Goal: Navigation & Orientation: Find specific page/section

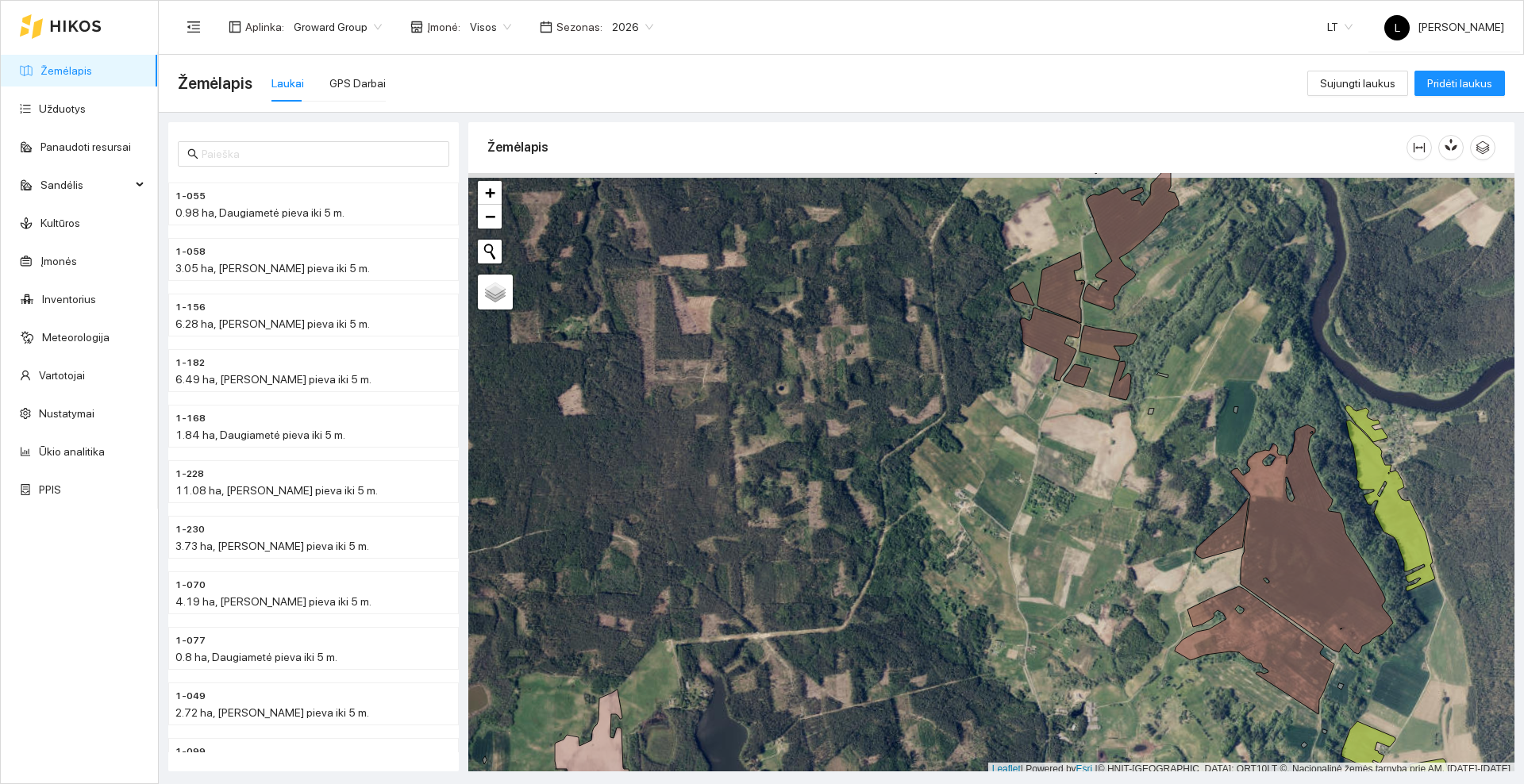
scroll to position [5, 0]
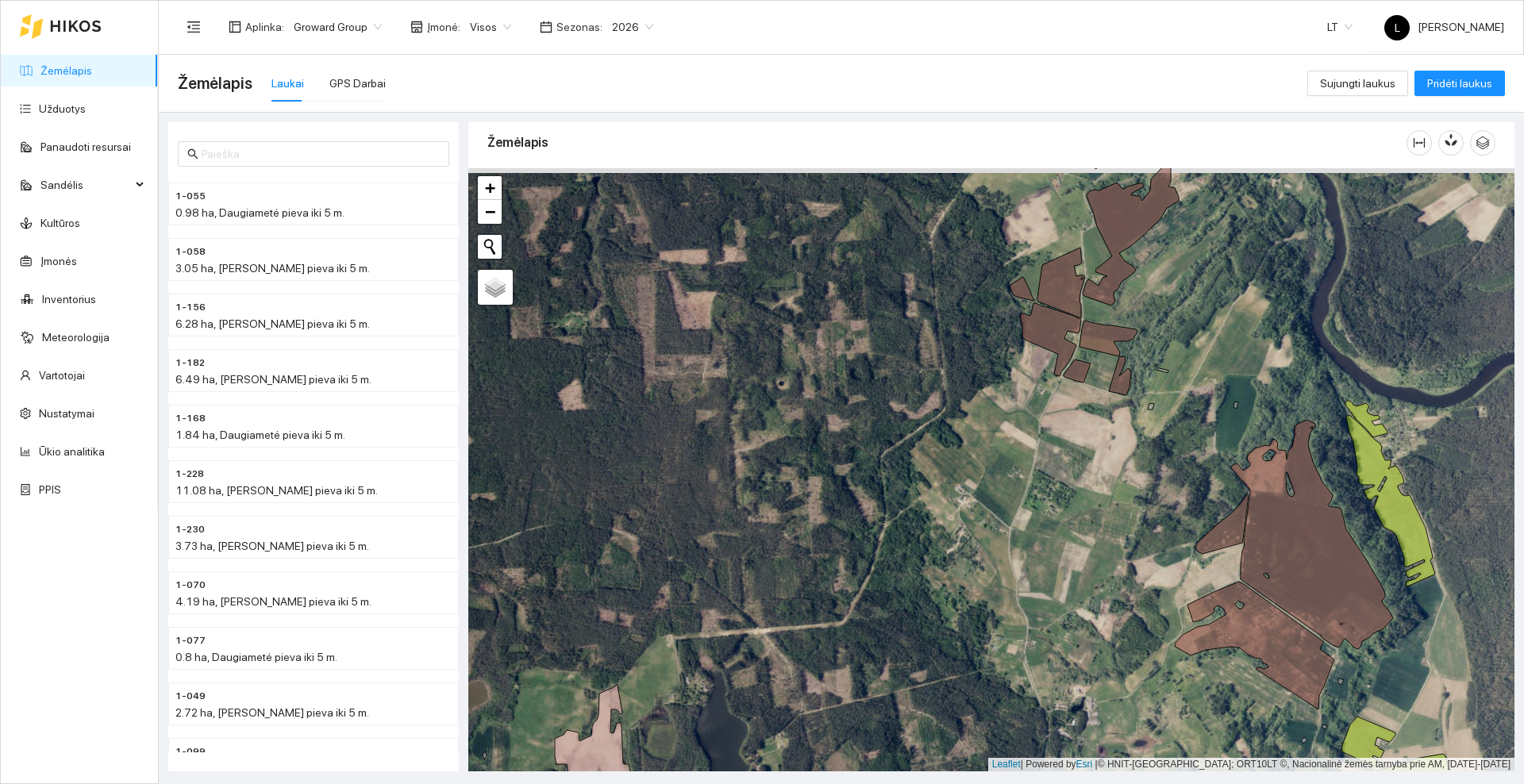
drag, startPoint x: 1081, startPoint y: 222, endPoint x: 1116, endPoint y: 398, distance: 179.4
click at [1114, 402] on div at bounding box center [991, 469] width 1046 height 603
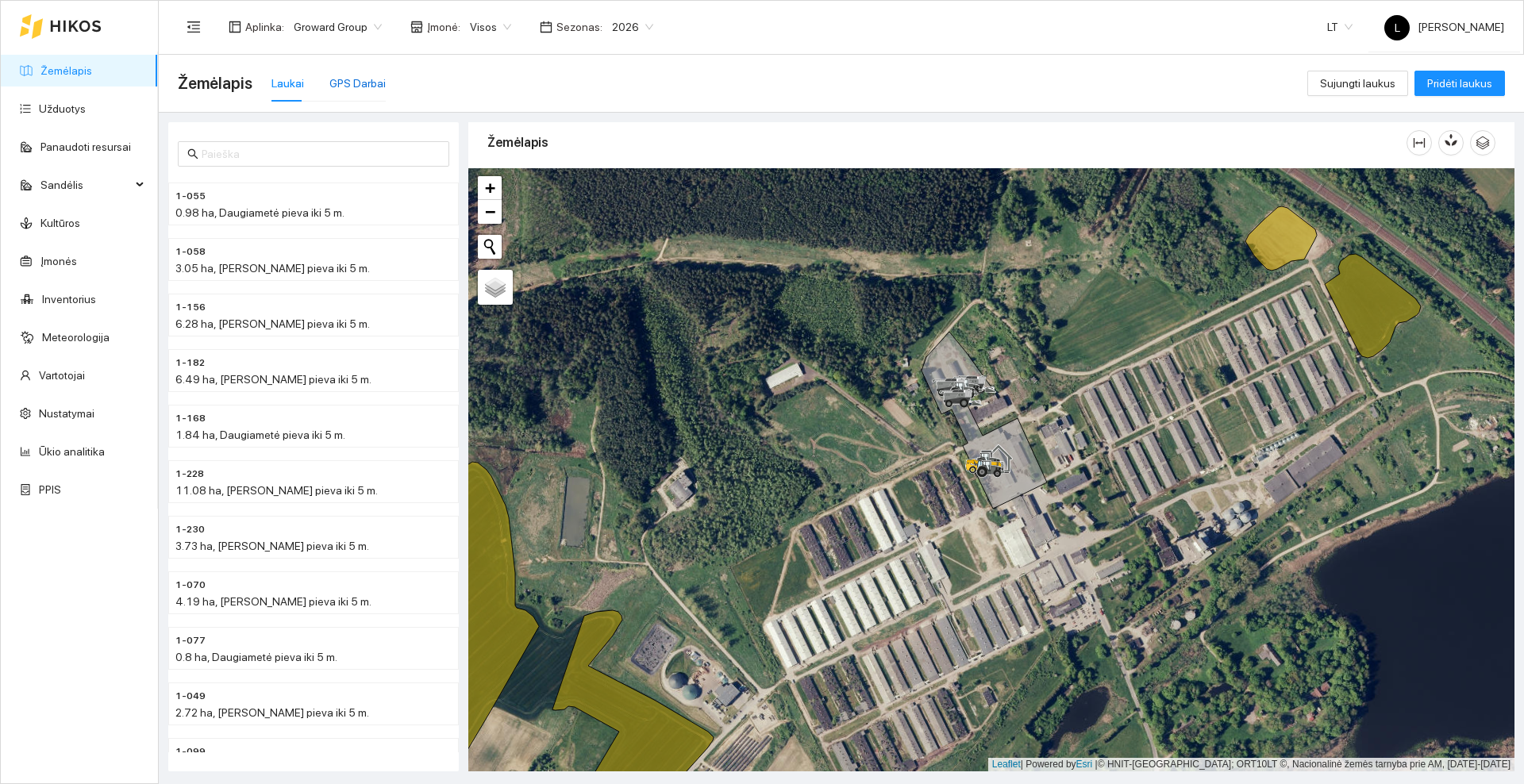
click at [360, 86] on div "GPS Darbai" at bounding box center [357, 83] width 56 height 17
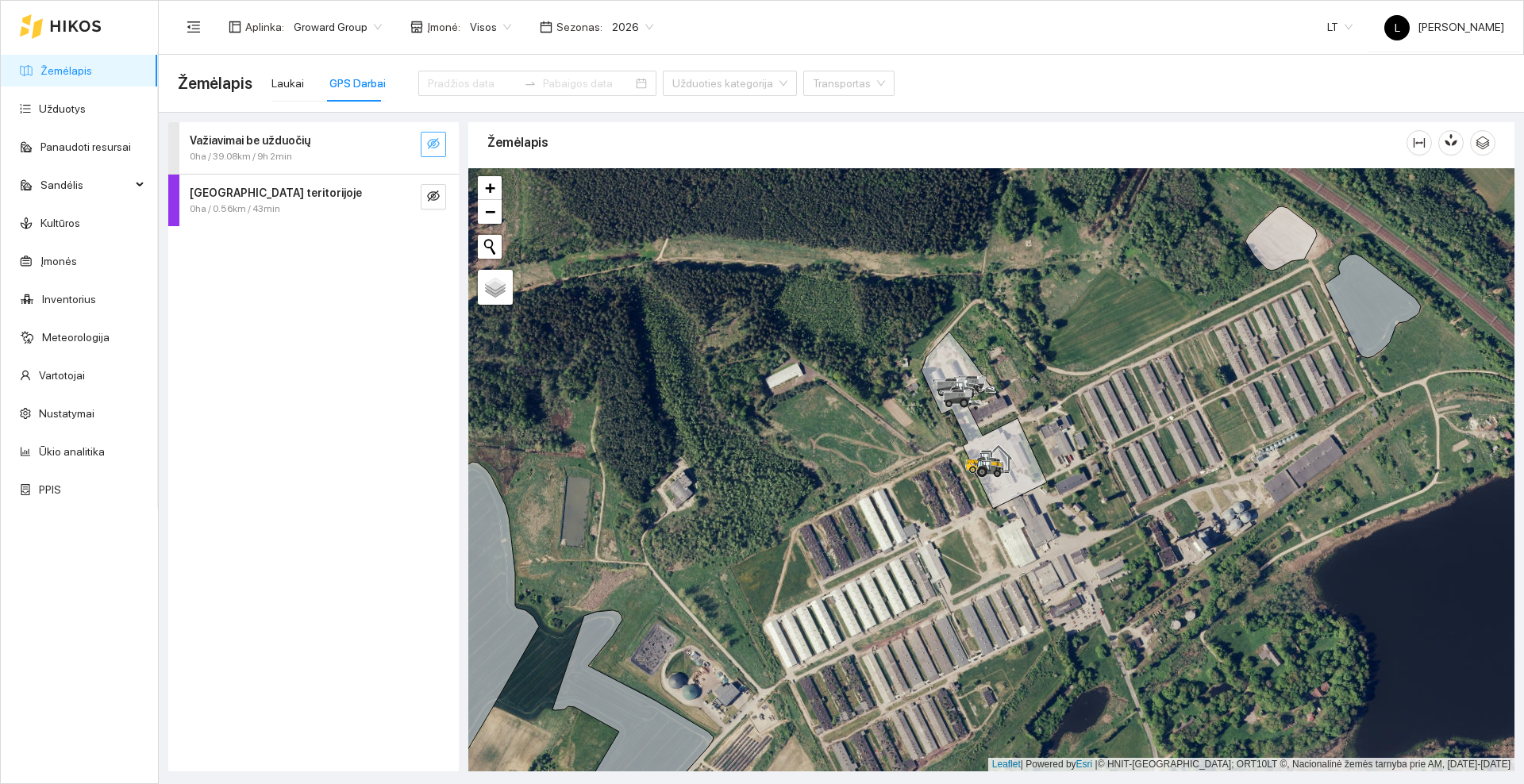
click at [427, 144] on icon "eye-invisible" at bounding box center [433, 144] width 13 height 13
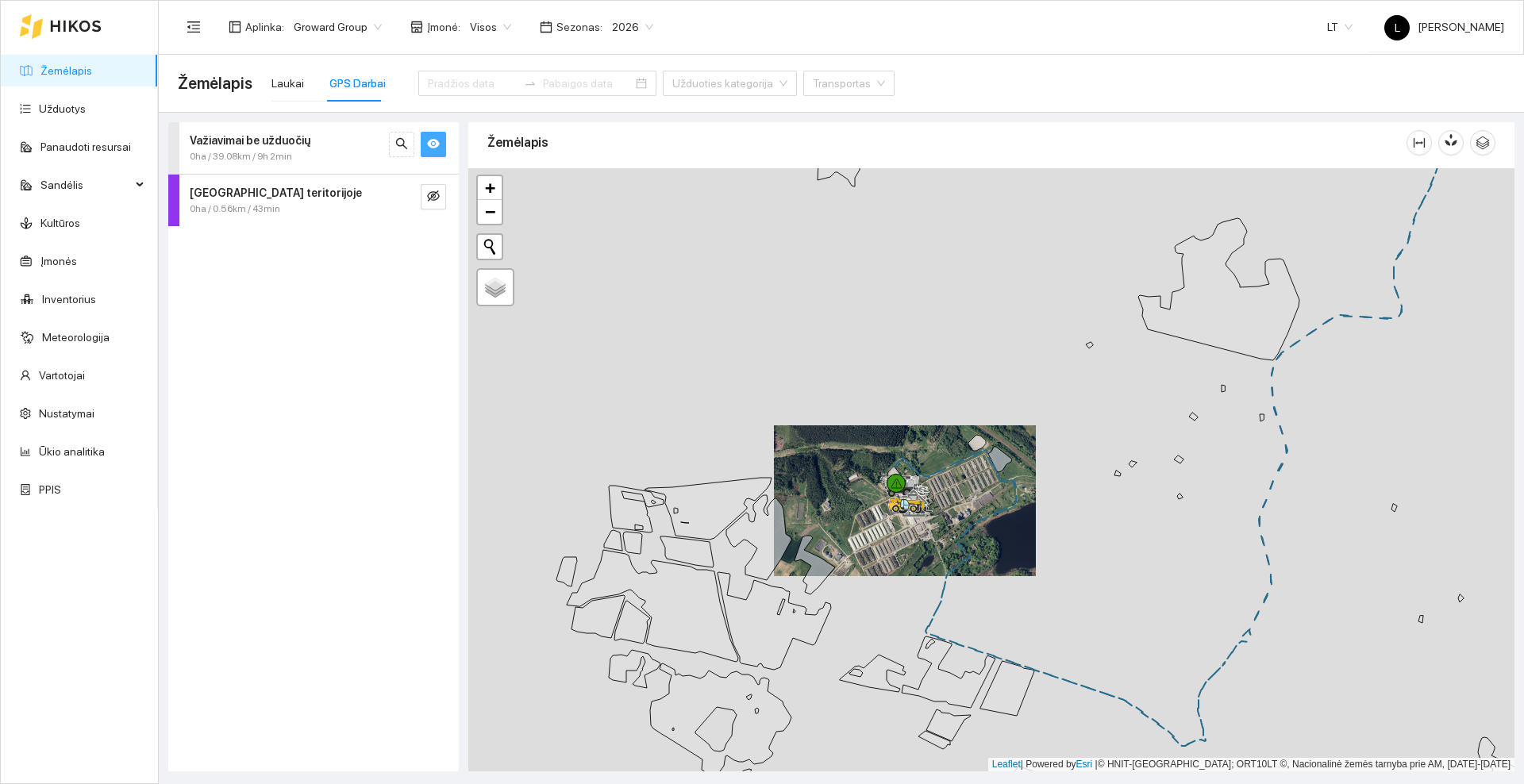
drag, startPoint x: 1027, startPoint y: 355, endPoint x: 660, endPoint y: 493, distance: 392.1
click at [647, 530] on div at bounding box center [991, 469] width 1046 height 603
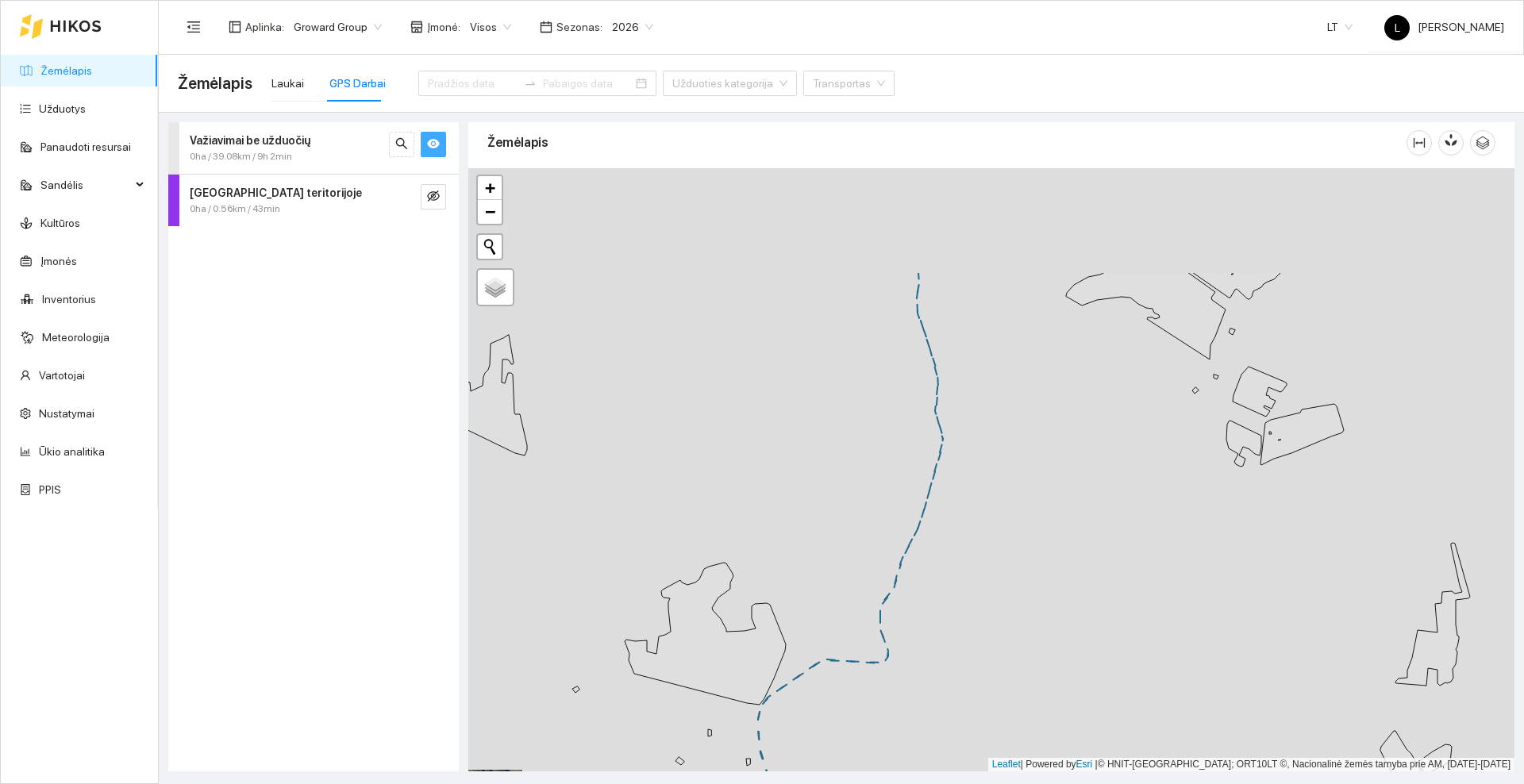
drag, startPoint x: 884, startPoint y: 237, endPoint x: 678, endPoint y: 513, distance: 344.4
click at [675, 517] on div at bounding box center [991, 469] width 1046 height 603
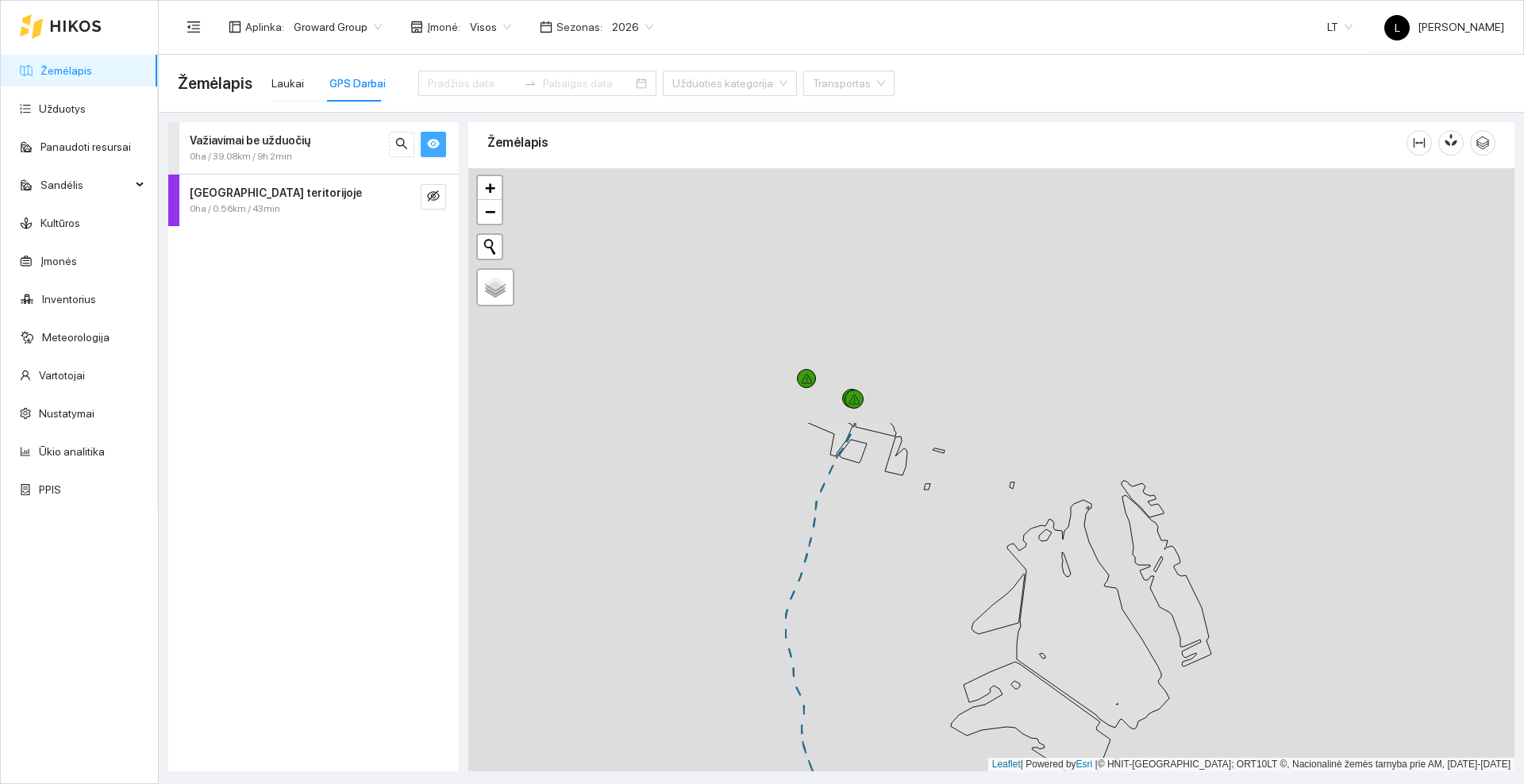
drag, startPoint x: 791, startPoint y: 322, endPoint x: 766, endPoint y: 637, distance: 316.0
click at [766, 637] on div at bounding box center [991, 469] width 1046 height 603
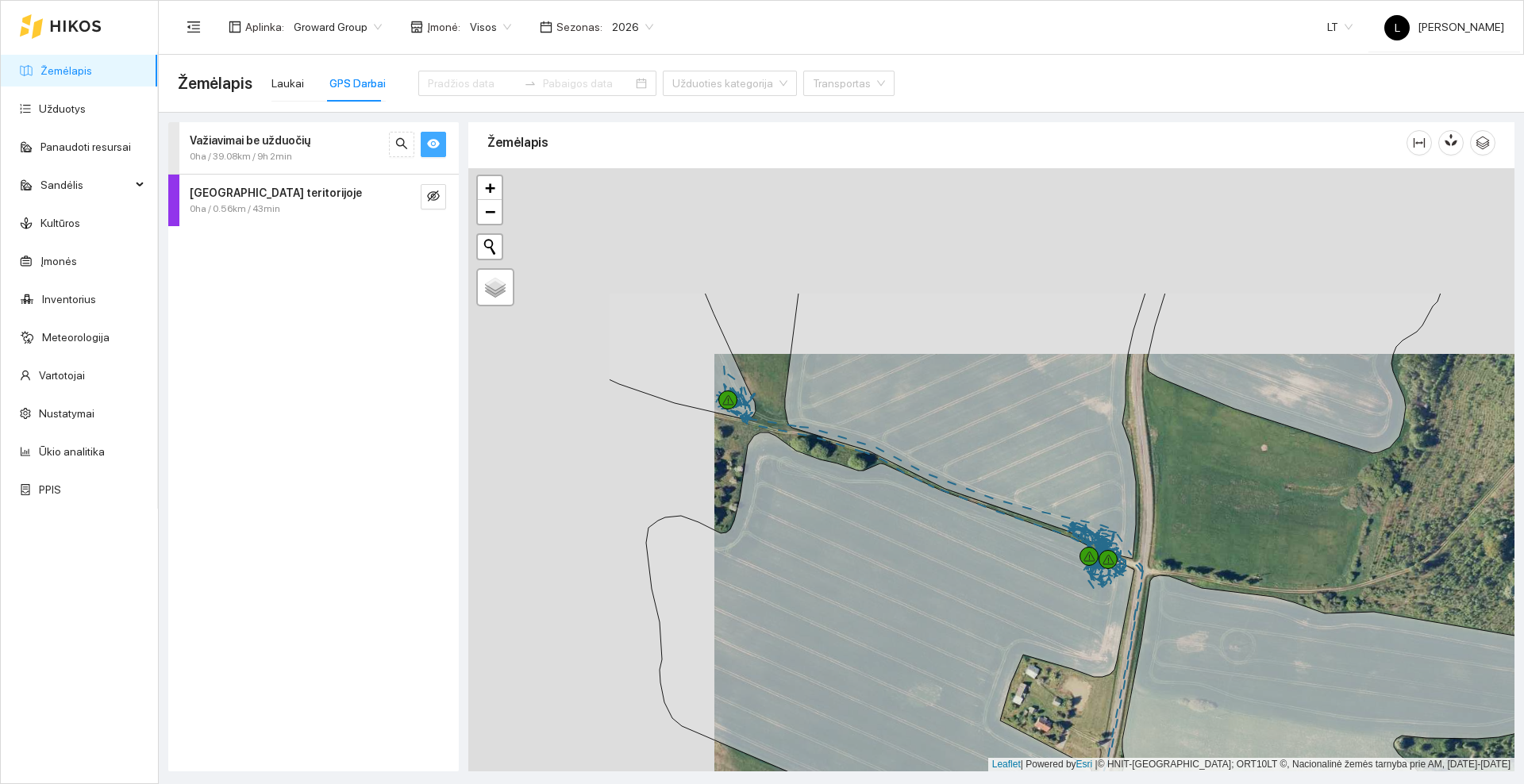
drag, startPoint x: 717, startPoint y: 301, endPoint x: 962, endPoint y: 485, distance: 306.4
click at [962, 485] on icon at bounding box center [965, 425] width 360 height 266
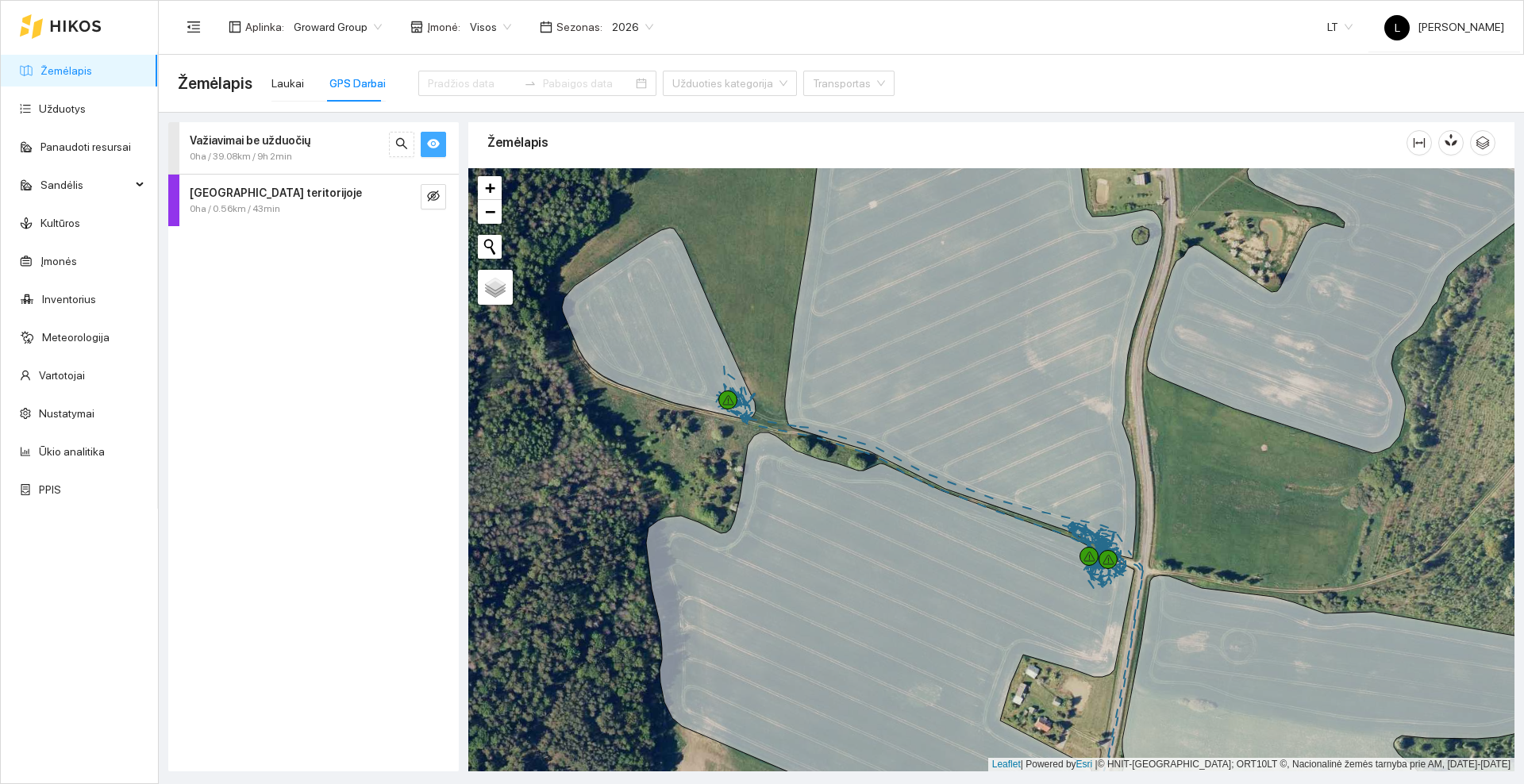
click at [72, 27] on icon at bounding box center [76, 26] width 50 height 11
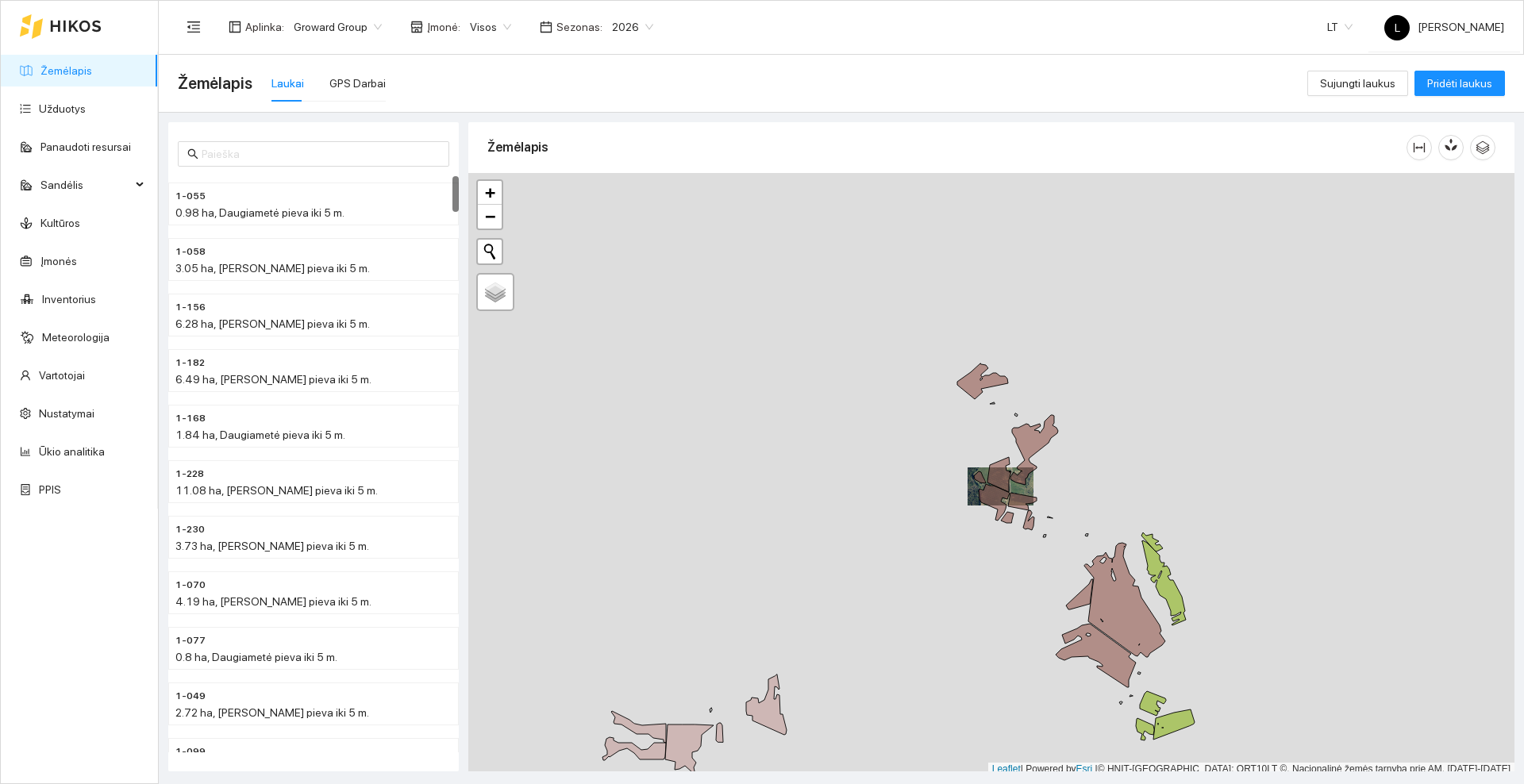
scroll to position [5, 0]
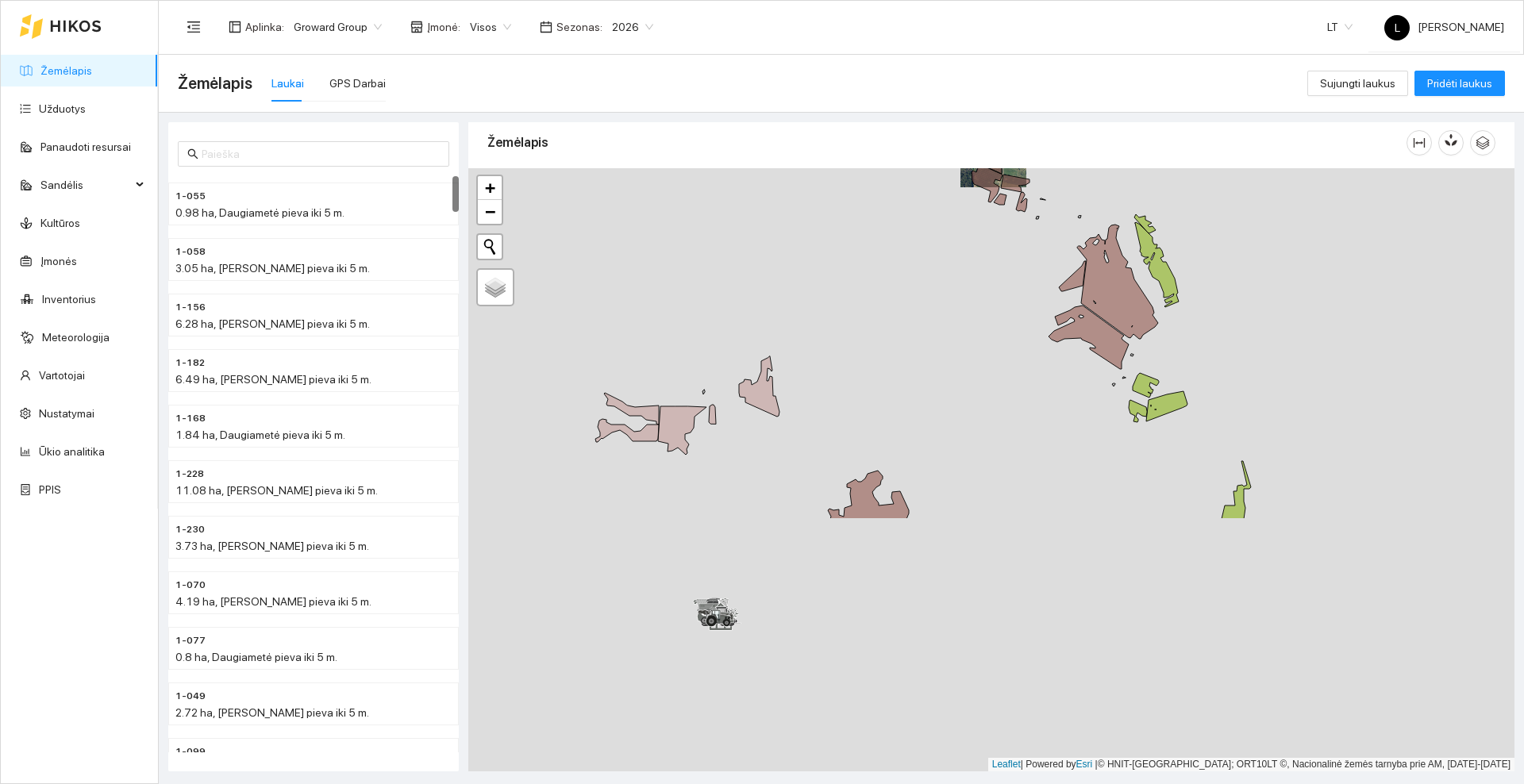
drag, startPoint x: 970, startPoint y: 684, endPoint x: 960, endPoint y: 396, distance: 288.2
click at [961, 387] on div at bounding box center [991, 469] width 1046 height 603
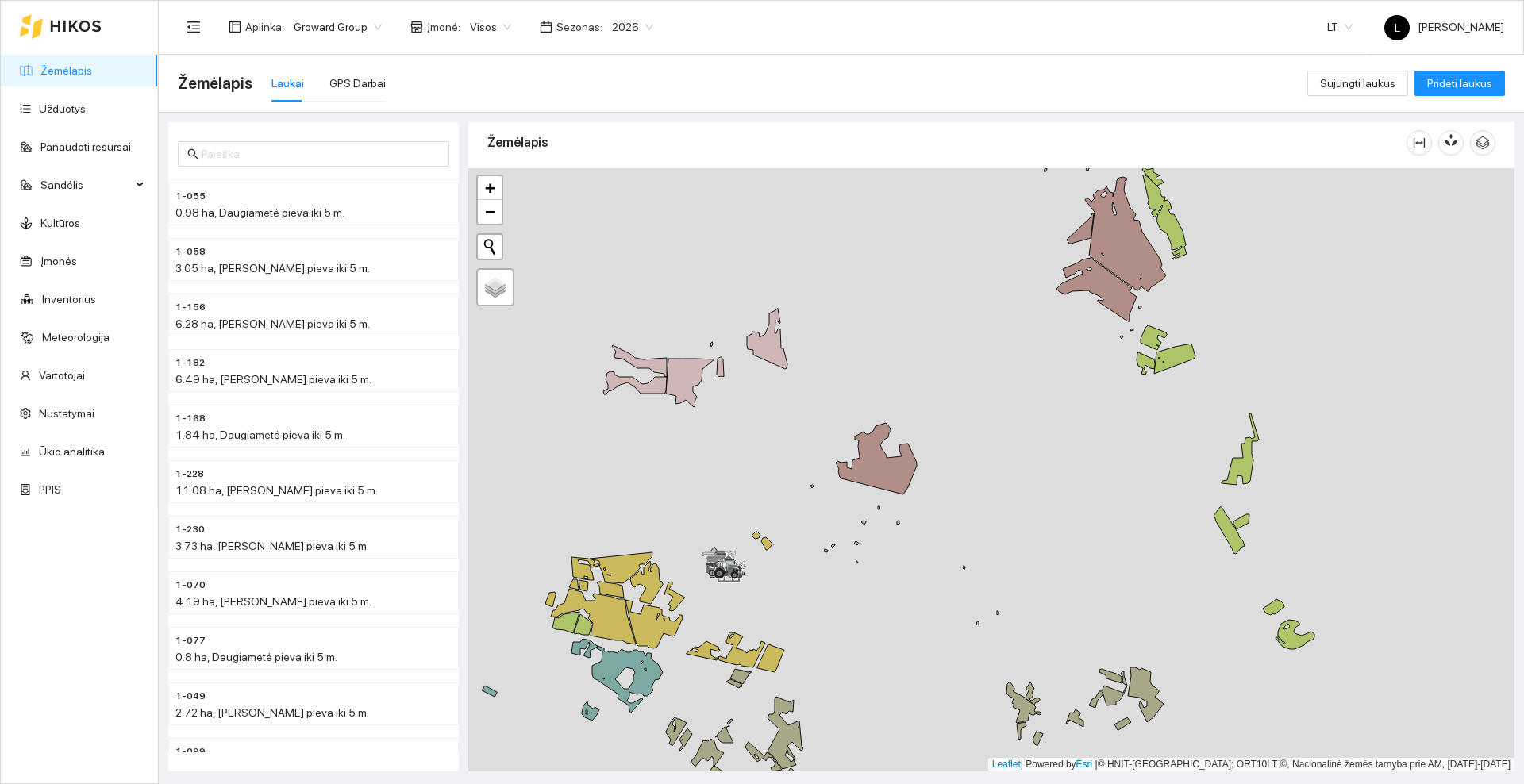
drag, startPoint x: 728, startPoint y: 607, endPoint x: 818, endPoint y: 530, distance: 118.4
click at [818, 530] on div at bounding box center [991, 469] width 1046 height 603
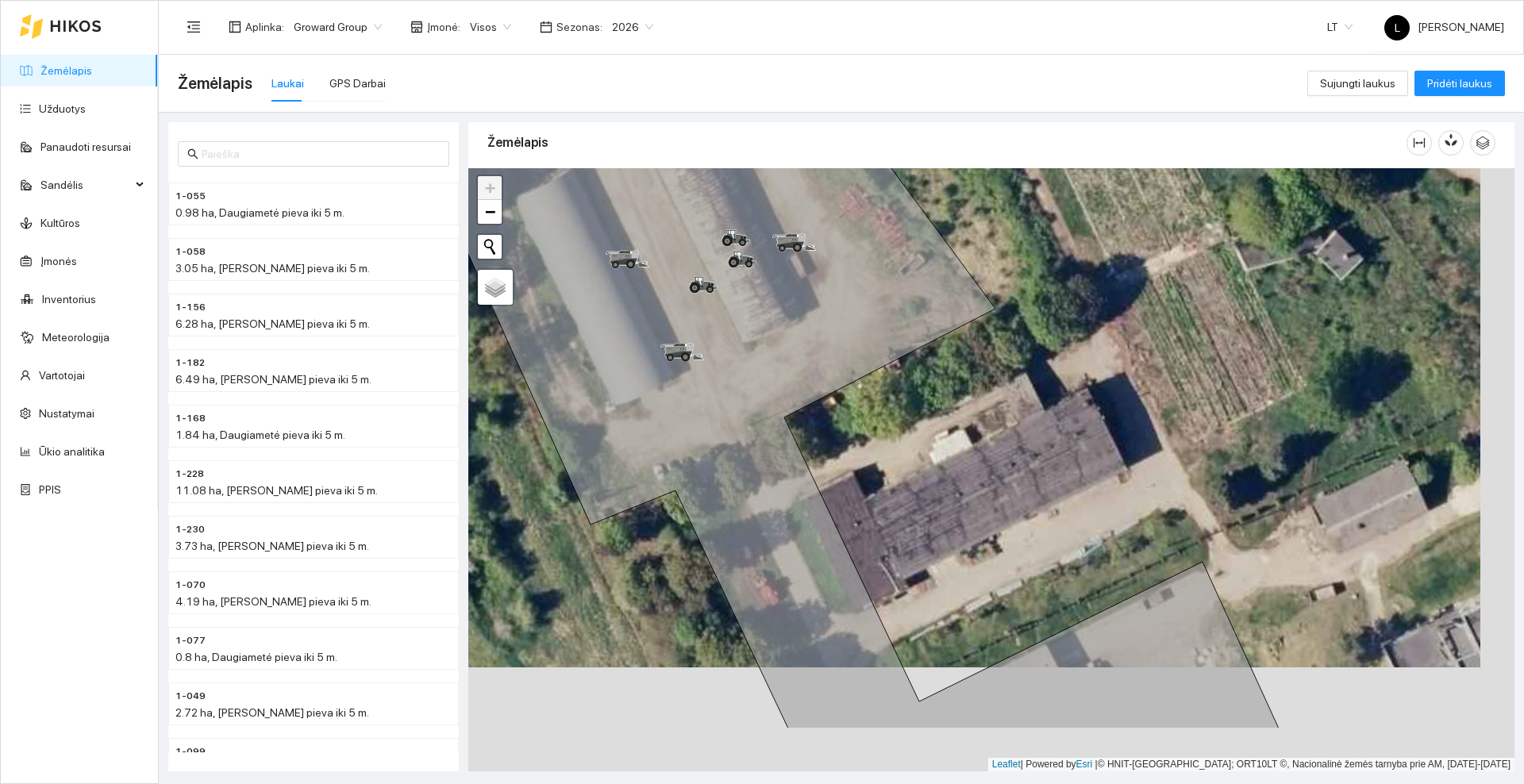
drag, startPoint x: 941, startPoint y: 614, endPoint x: 902, endPoint y: 489, distance: 130.9
click at [902, 489] on div at bounding box center [991, 469] width 1046 height 603
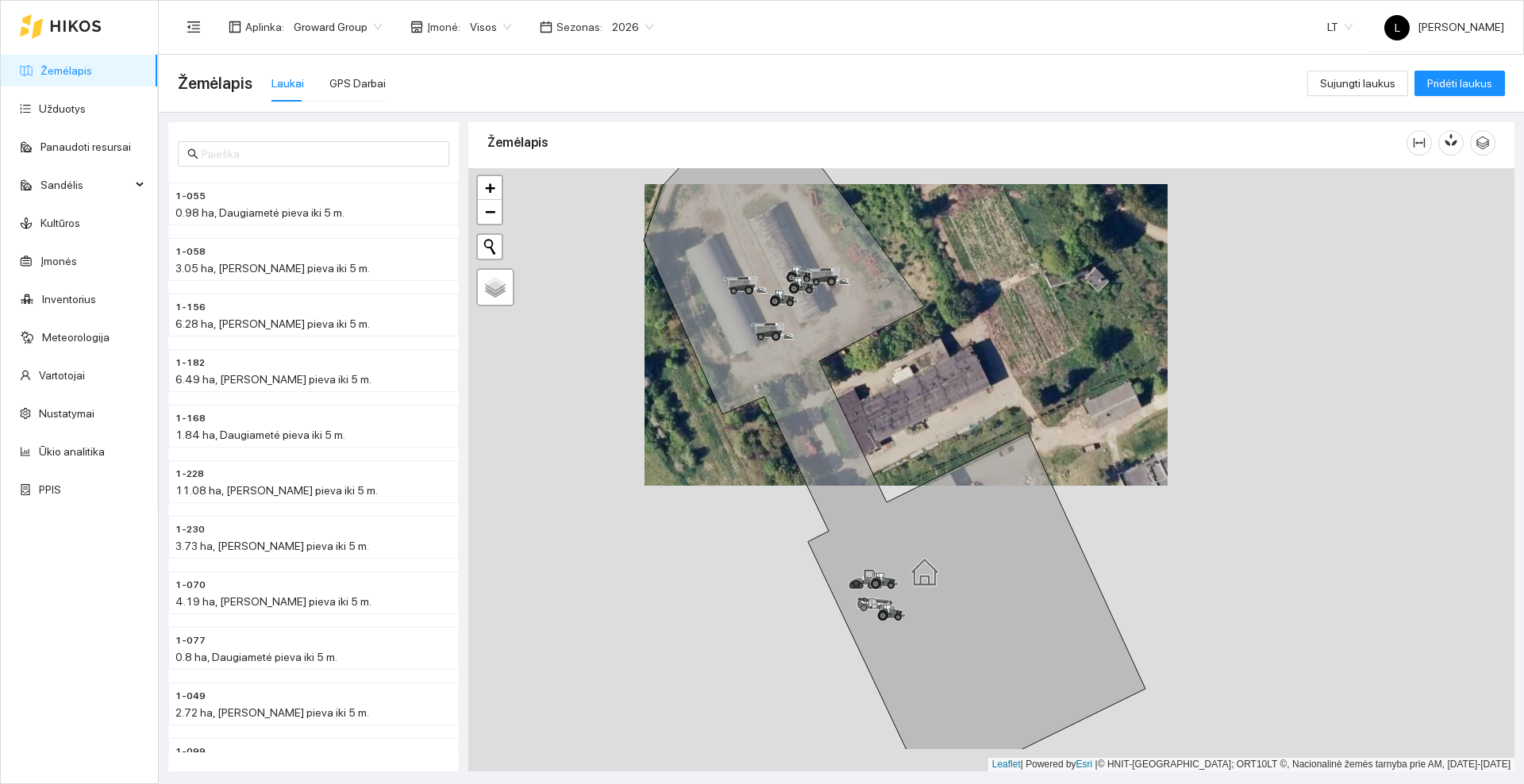
click at [899, 435] on div at bounding box center [991, 469] width 1046 height 603
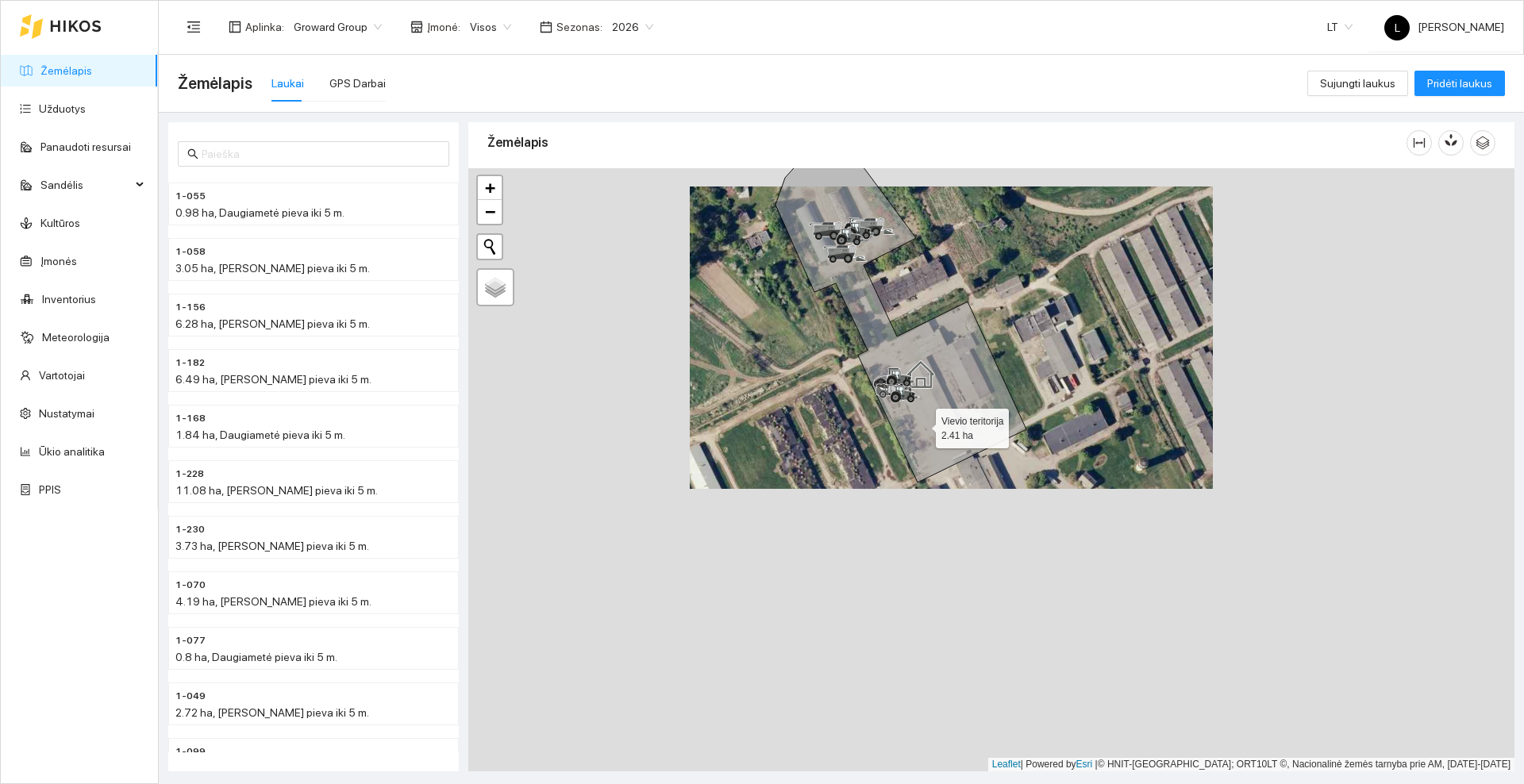
drag, startPoint x: 919, startPoint y: 655, endPoint x: 921, endPoint y: 414, distance: 241.0
click at [921, 414] on icon at bounding box center [901, 305] width 251 height 355
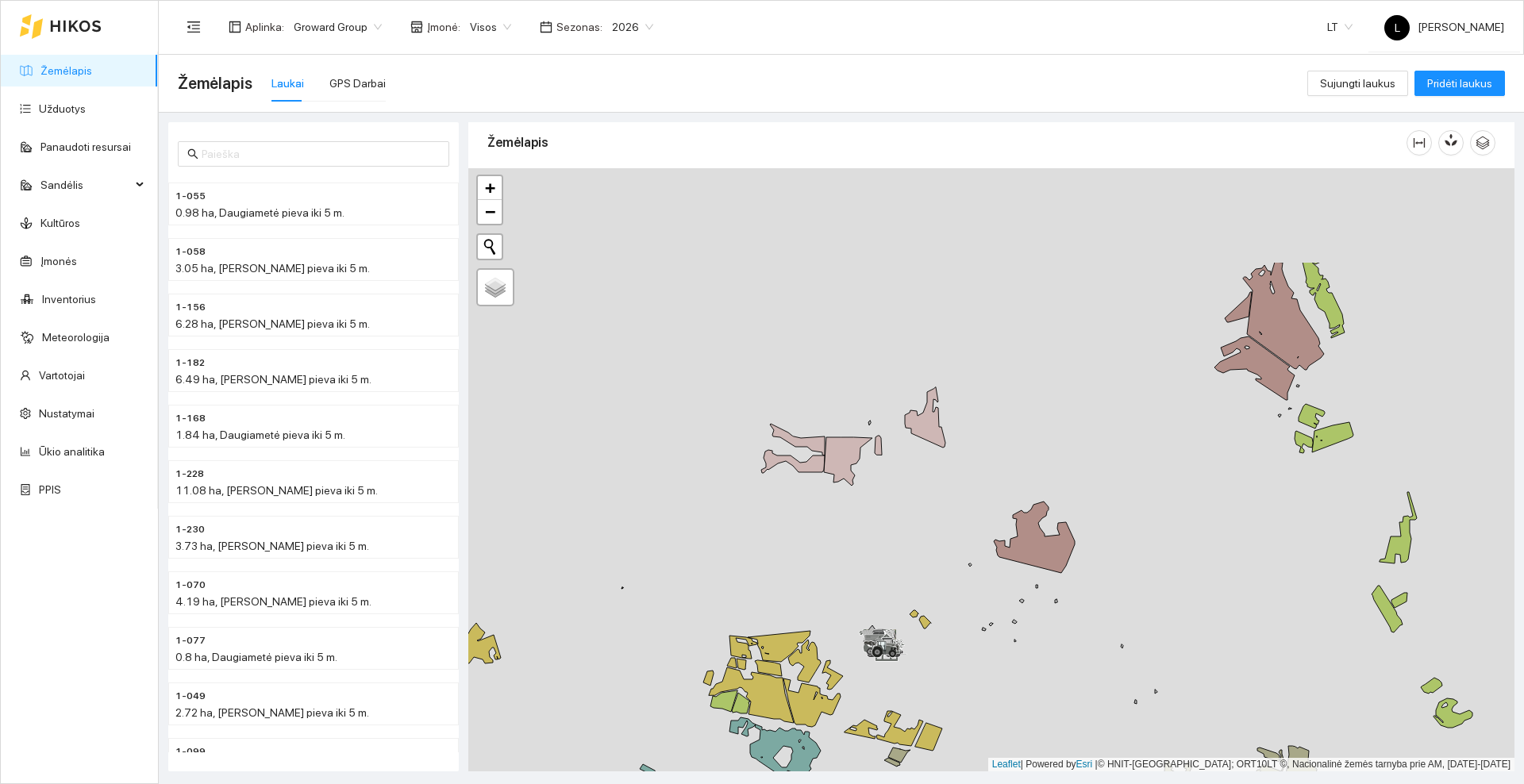
drag, startPoint x: 1013, startPoint y: 363, endPoint x: 893, endPoint y: 510, distance: 189.8
click at [893, 521] on div at bounding box center [991, 469] width 1046 height 603
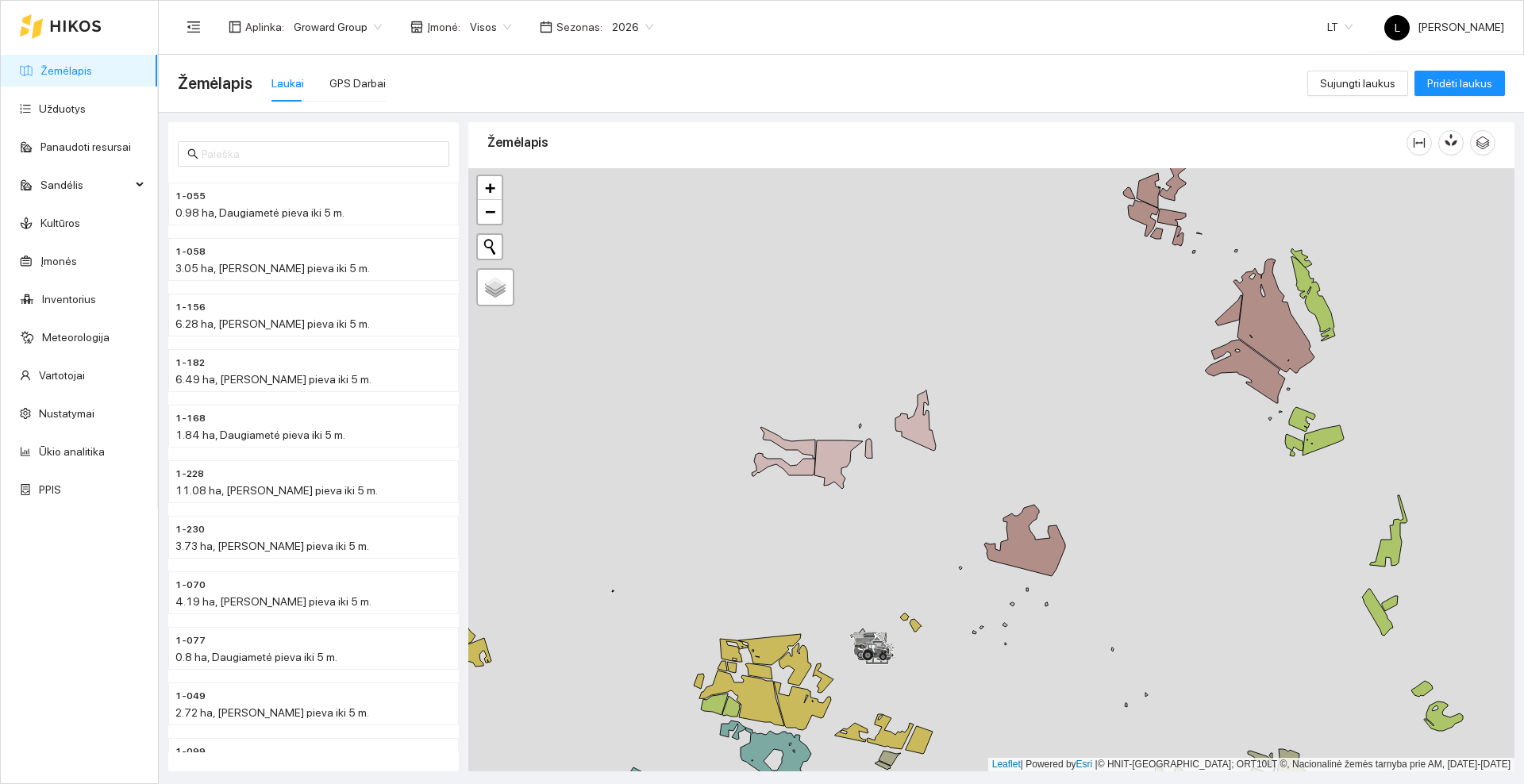
drag, startPoint x: 1068, startPoint y: 312, endPoint x: 1004, endPoint y: 359, distance: 79.4
click at [1004, 359] on div at bounding box center [991, 469] width 1046 height 603
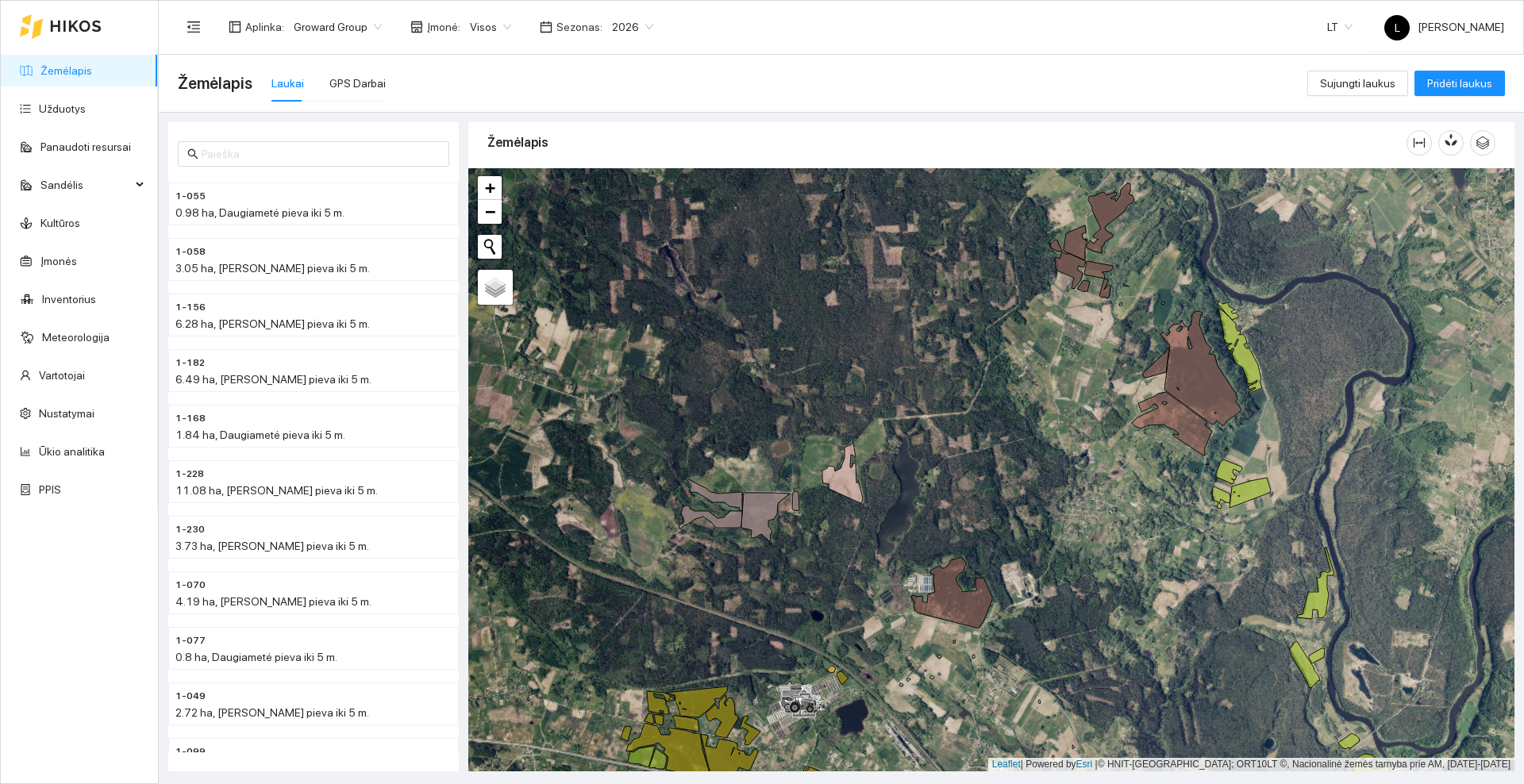
click at [68, 26] on icon at bounding box center [76, 26] width 52 height 13
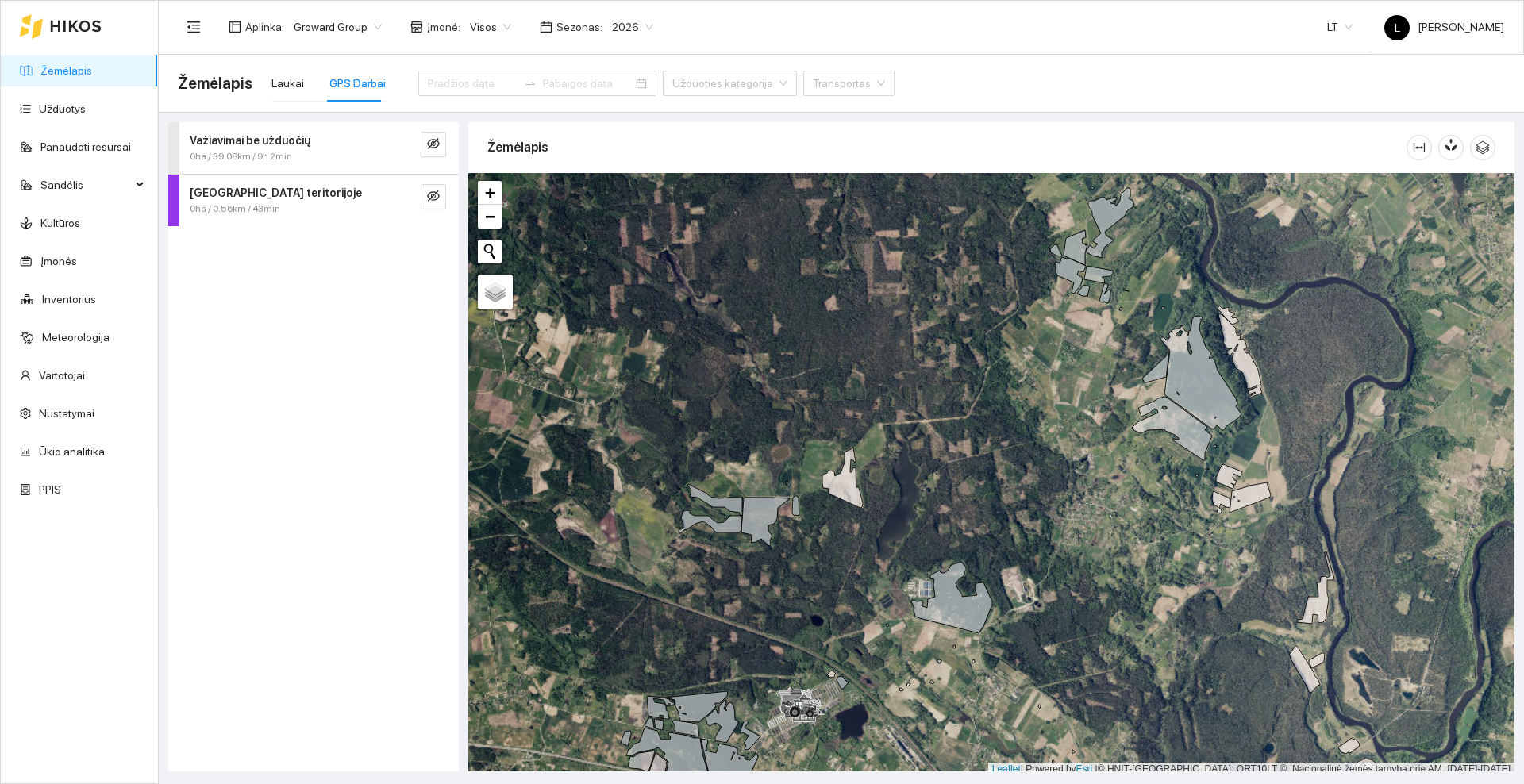
scroll to position [5, 0]
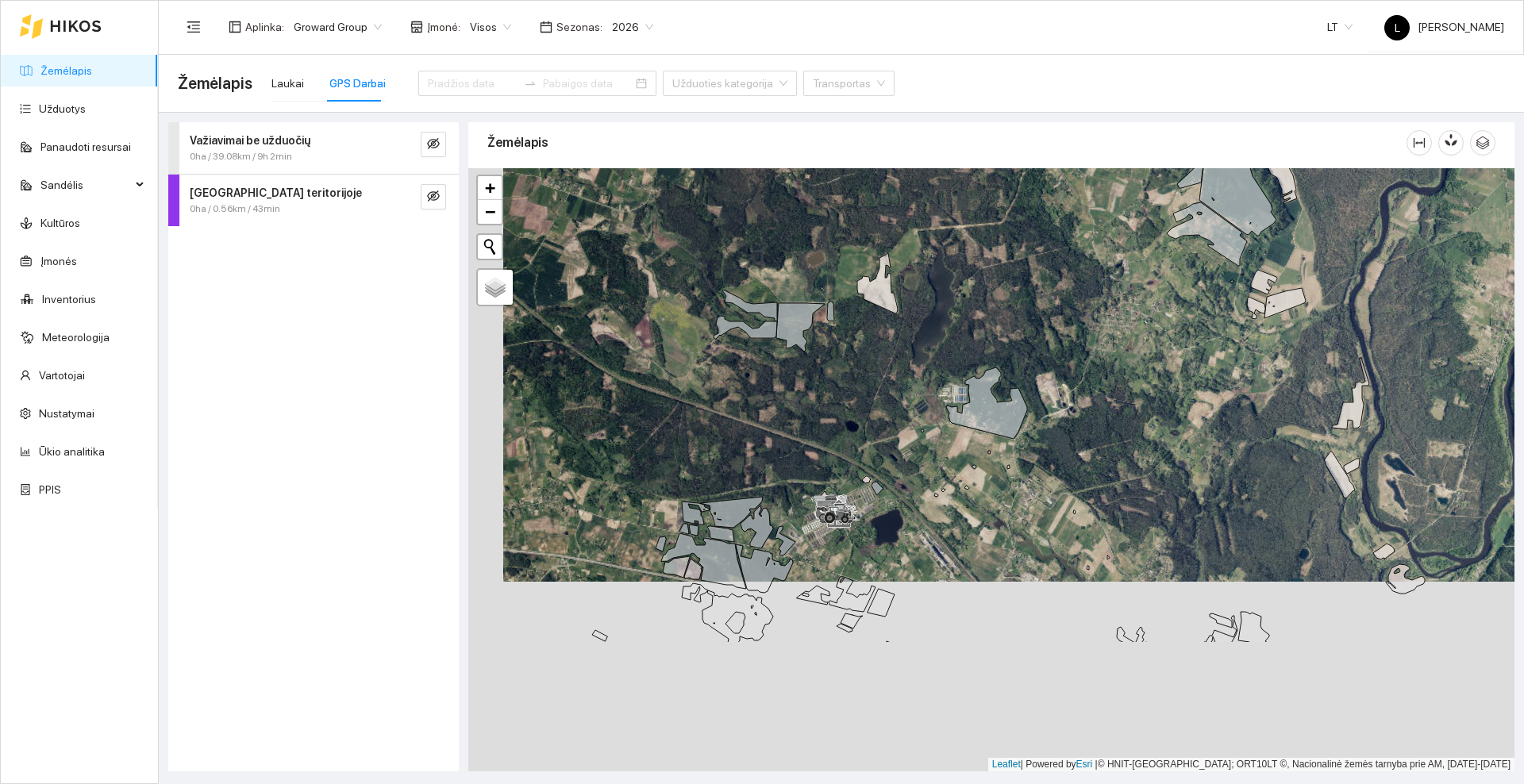
drag, startPoint x: 884, startPoint y: 561, endPoint x: 920, endPoint y: 371, distance: 193.4
click at [920, 371] on div at bounding box center [991, 469] width 1046 height 603
